Goal: Task Accomplishment & Management: Use online tool/utility

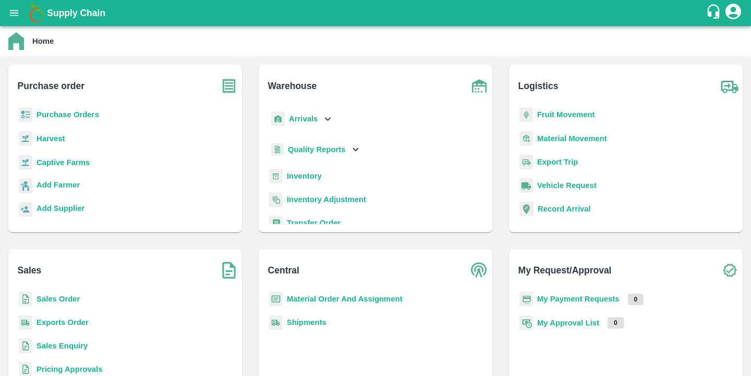
click at [732, 10] on icon "account of current user" at bounding box center [733, 11] width 19 height 19
click at [633, 40] on div at bounding box center [375, 188] width 751 height 376
click at [78, 300] on b "Sales Order" at bounding box center [58, 299] width 43 height 8
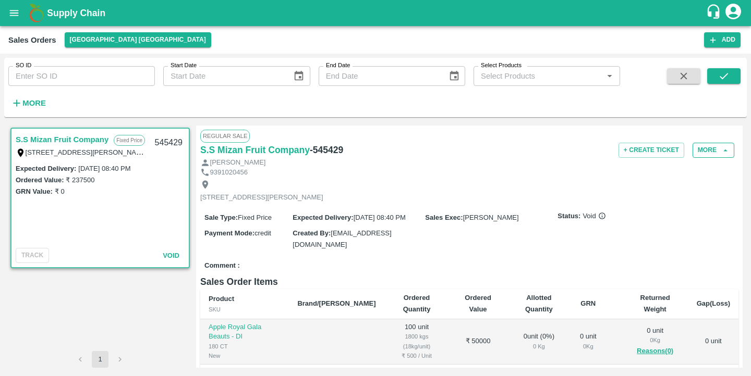
click at [705, 153] on button "More" at bounding box center [713, 150] width 42 height 15
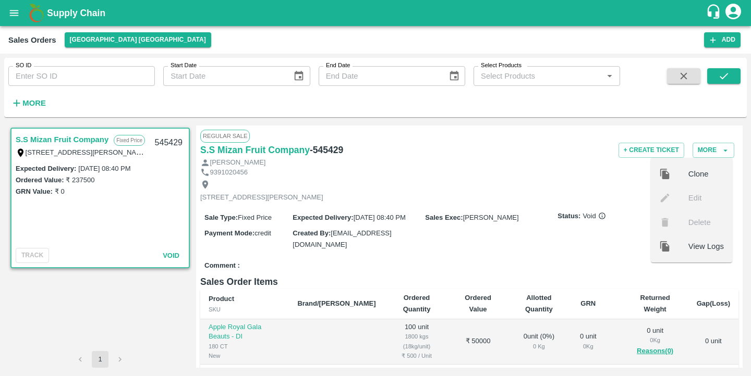
click at [614, 187] on div "[STREET_ADDRESS][PERSON_NAME]" at bounding box center [469, 191] width 538 height 28
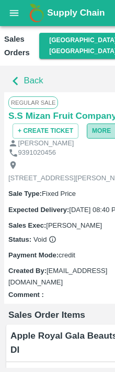
click at [98, 126] on button "More" at bounding box center [108, 131] width 42 height 15
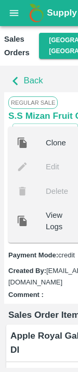
click at [58, 96] on span "Regular Sale" at bounding box center [33, 102] width 50 height 13
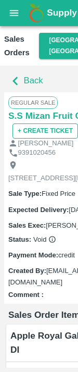
click at [65, 124] on button "+ Create Ticket" at bounding box center [46, 131] width 66 height 15
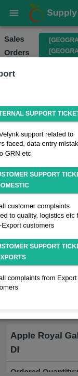
click at [51, 48] on div at bounding box center [39, 188] width 78 height 376
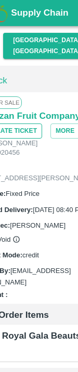
scroll to position [0, 60]
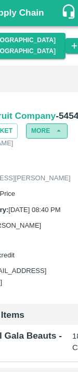
click at [62, 126] on icon "button" at bounding box center [58, 130] width 9 height 9
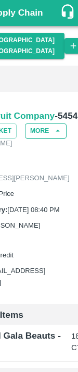
scroll to position [0, 89]
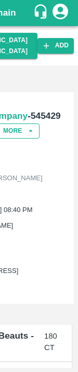
click at [37, 124] on button "More" at bounding box center [19, 131] width 42 height 15
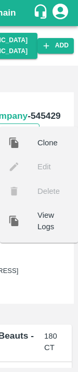
click at [37, 124] on button "More" at bounding box center [19, 131] width 42 height 15
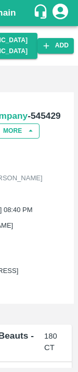
click at [37, 124] on button "More" at bounding box center [19, 131] width 42 height 15
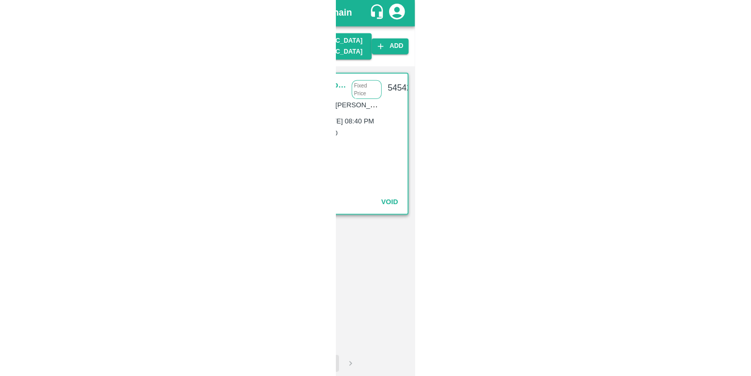
scroll to position [0, 0]
